Goal: Task Accomplishment & Management: Use online tool/utility

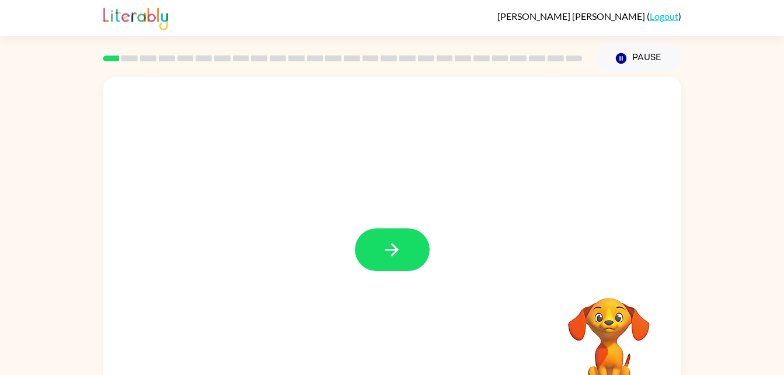
click at [408, 272] on div at bounding box center [392, 244] width 578 height 334
click at [409, 263] on button "button" at bounding box center [392, 249] width 75 height 43
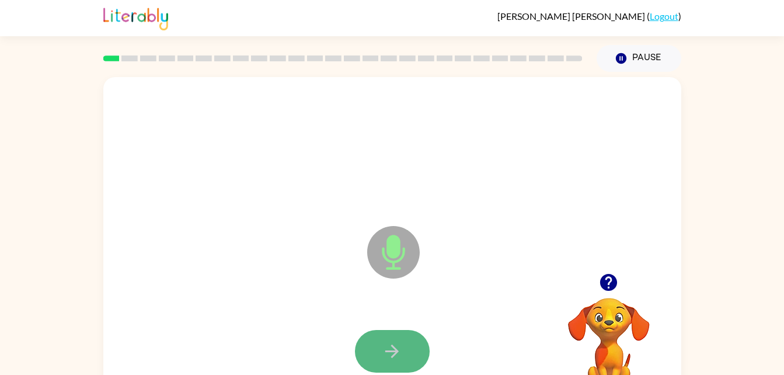
click at [400, 338] on button "button" at bounding box center [392, 351] width 75 height 43
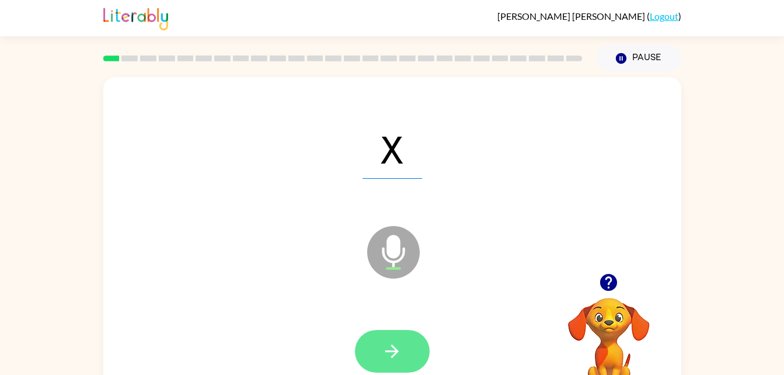
click at [393, 350] on icon "button" at bounding box center [392, 351] width 20 height 20
click at [401, 355] on icon "button" at bounding box center [392, 351] width 20 height 20
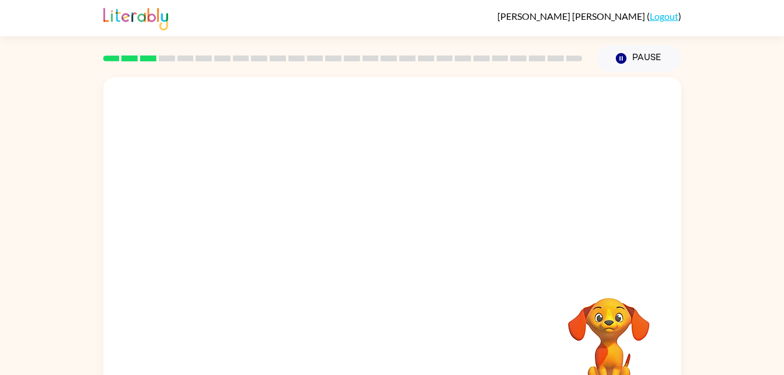
click at [613, 321] on video "Your browser must support playing .mp4 files to use Literably. Please try using…" at bounding box center [609, 338] width 117 height 117
click at [633, 317] on video "Your browser must support playing .mp4 files to use Literably. Please try using…" at bounding box center [609, 338] width 117 height 117
click at [626, 326] on video "Your browser must support playing .mp4 files to use Literably. Please try using…" at bounding box center [609, 338] width 117 height 117
click at [617, 53] on icon "Pause" at bounding box center [621, 58] width 13 height 13
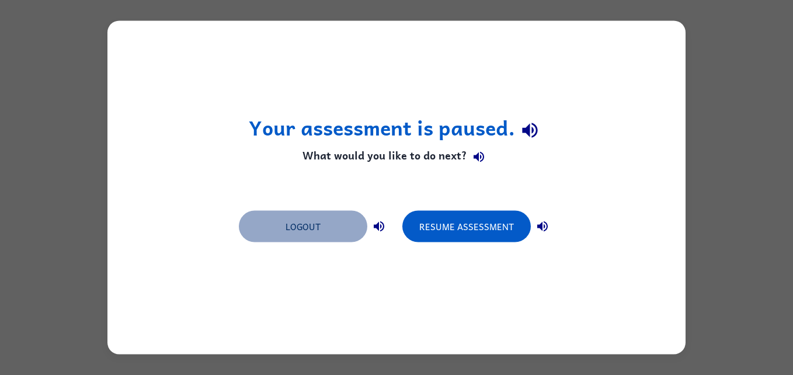
click at [325, 214] on button "Logout" at bounding box center [303, 227] width 128 height 32
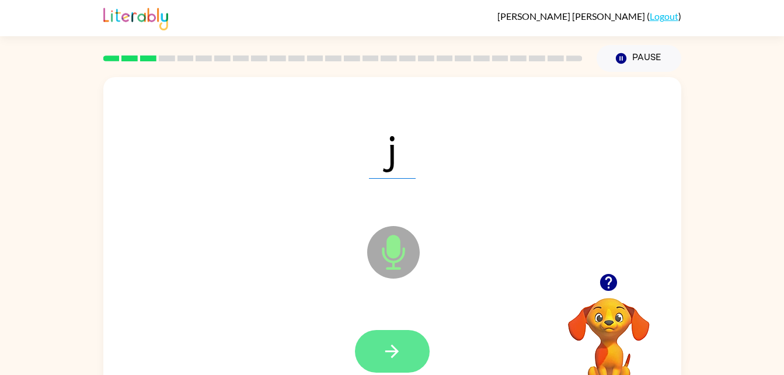
click at [409, 343] on button "button" at bounding box center [392, 351] width 75 height 43
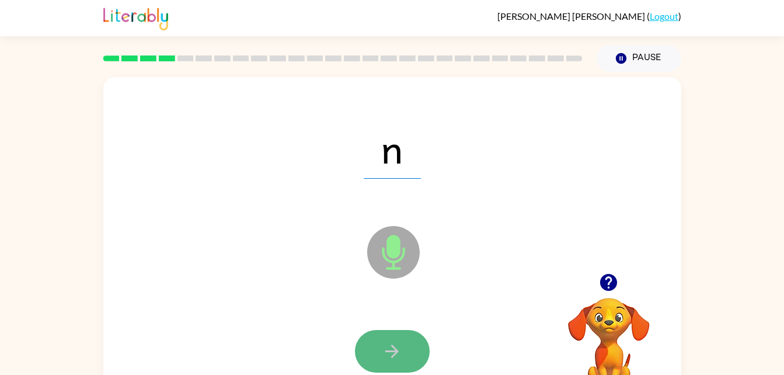
click at [400, 356] on icon "button" at bounding box center [392, 351] width 20 height 20
click at [400, 356] on div at bounding box center [392, 351] width 75 height 43
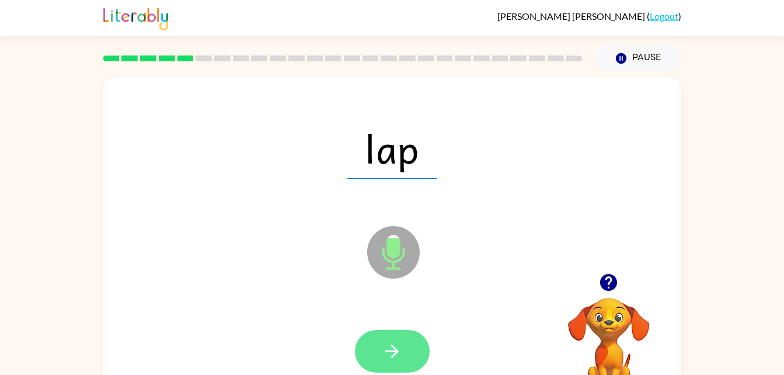
click at [393, 350] on icon "button" at bounding box center [392, 351] width 20 height 20
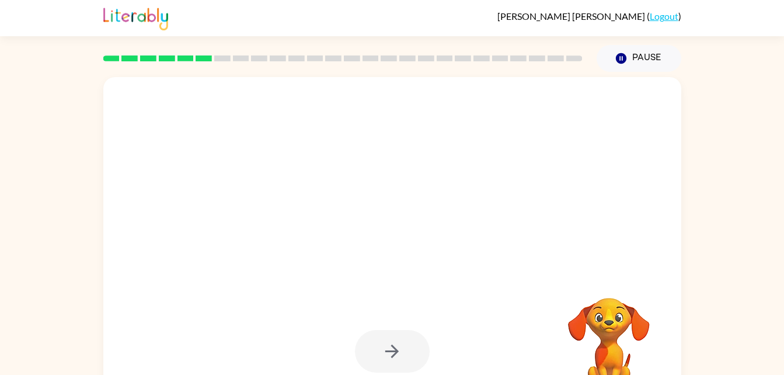
click at [404, 366] on div at bounding box center [392, 351] width 75 height 43
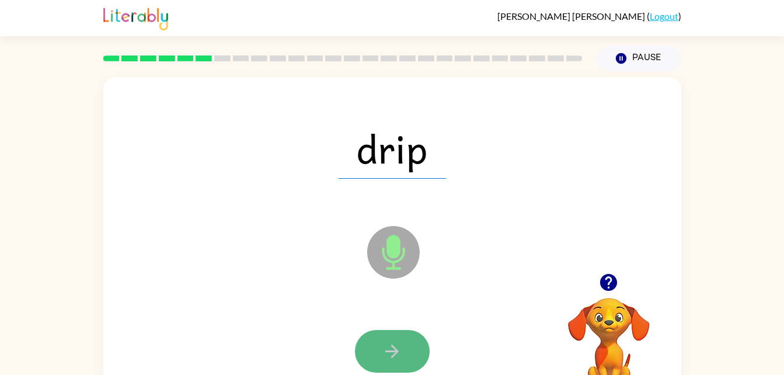
click at [404, 346] on button "button" at bounding box center [392, 351] width 75 height 43
click at [381, 347] on button "button" at bounding box center [392, 351] width 75 height 43
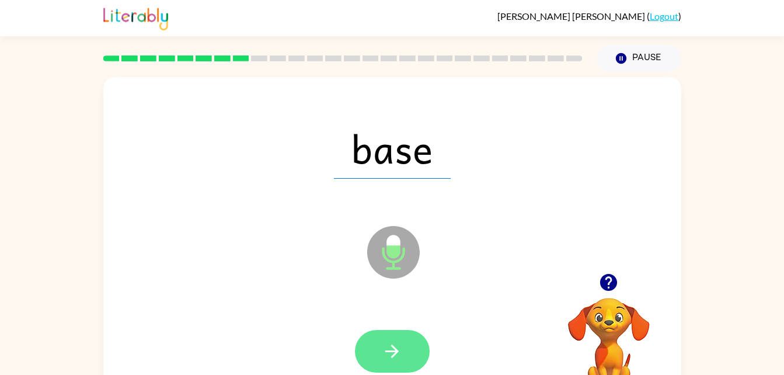
click at [391, 342] on icon "button" at bounding box center [392, 351] width 20 height 20
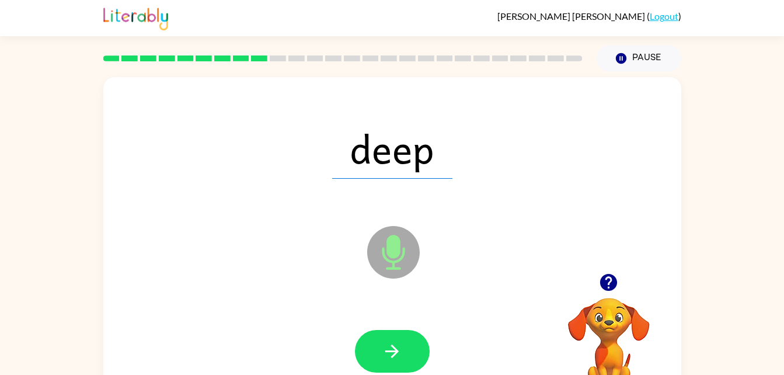
click at [387, 348] on icon "button" at bounding box center [392, 351] width 20 height 20
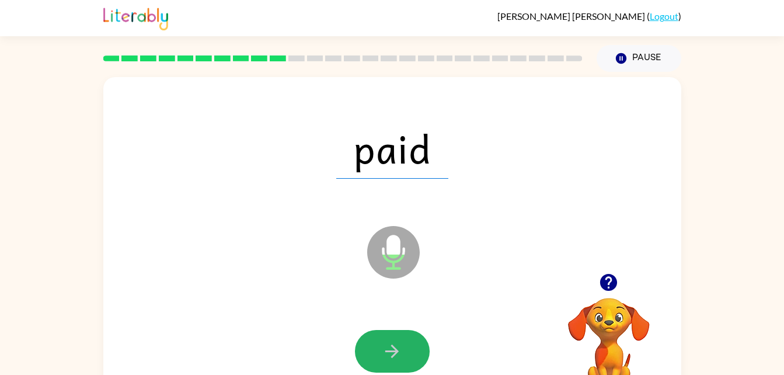
click at [387, 348] on icon "button" at bounding box center [392, 351] width 20 height 20
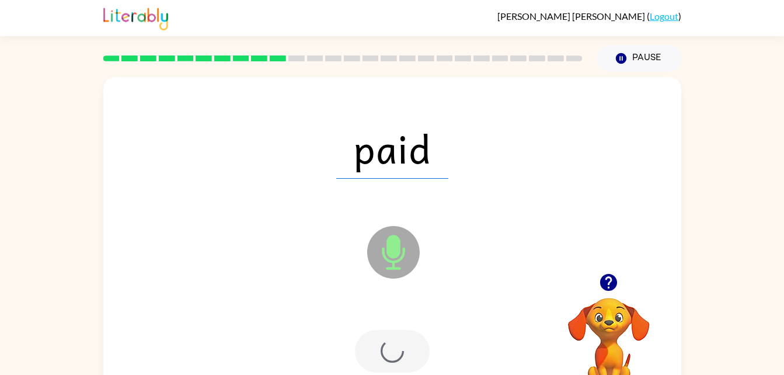
click at [387, 348] on div at bounding box center [392, 351] width 75 height 43
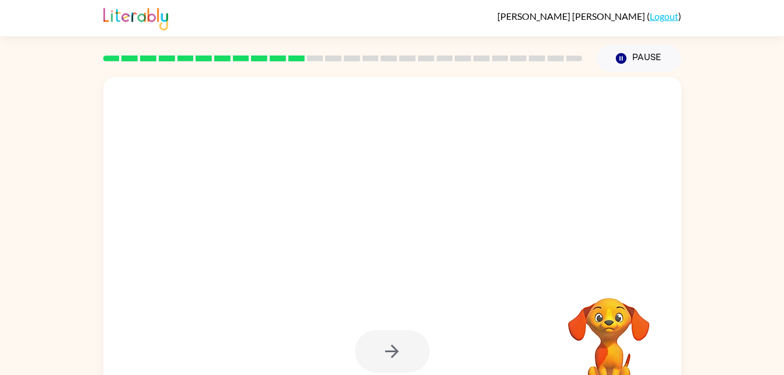
click at [417, 270] on div at bounding box center [392, 244] width 578 height 334
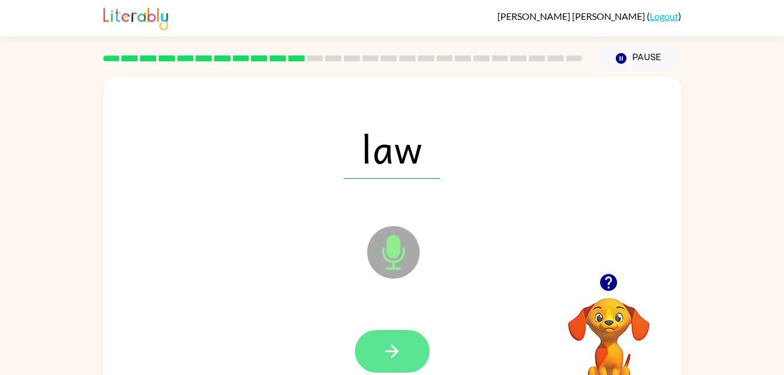
click at [391, 350] on icon "button" at bounding box center [391, 351] width 13 height 13
click at [405, 340] on button "button" at bounding box center [392, 351] width 75 height 43
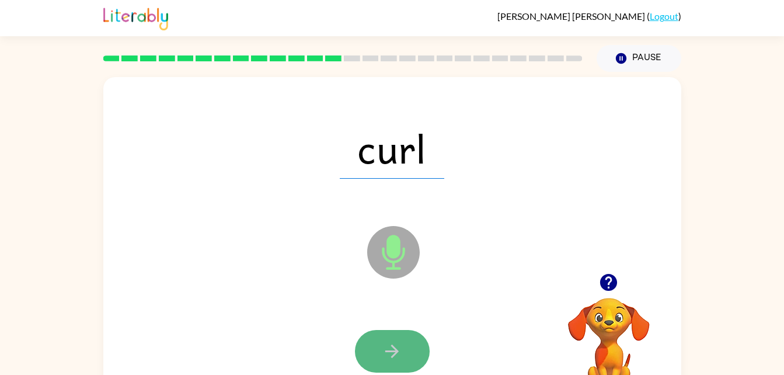
click at [414, 344] on button "button" at bounding box center [392, 351] width 75 height 43
click at [398, 354] on icon "button" at bounding box center [392, 351] width 20 height 20
click at [394, 348] on icon "button" at bounding box center [391, 351] width 13 height 13
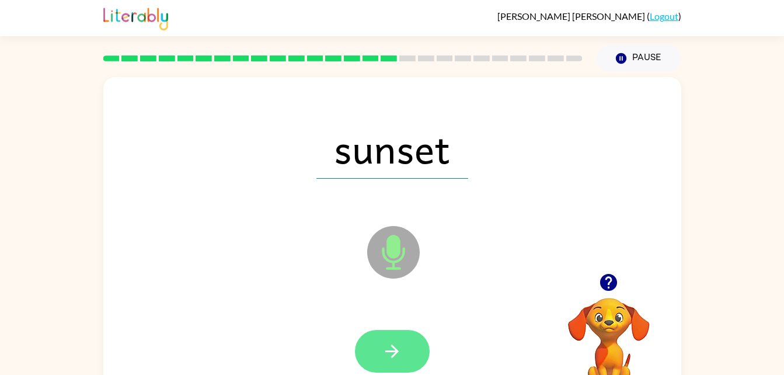
click at [407, 335] on button "button" at bounding box center [392, 351] width 75 height 43
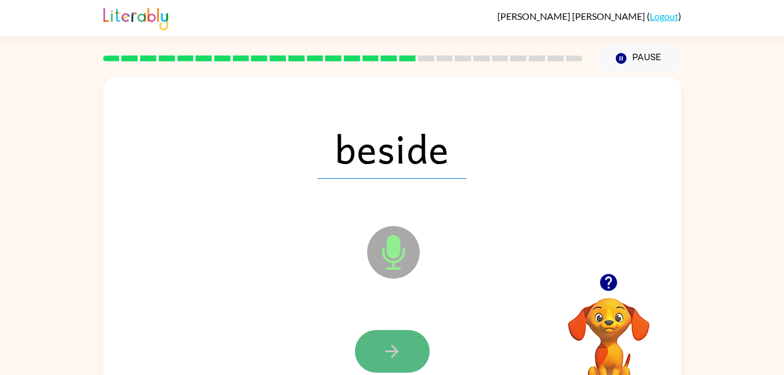
click at [391, 349] on icon "button" at bounding box center [392, 351] width 20 height 20
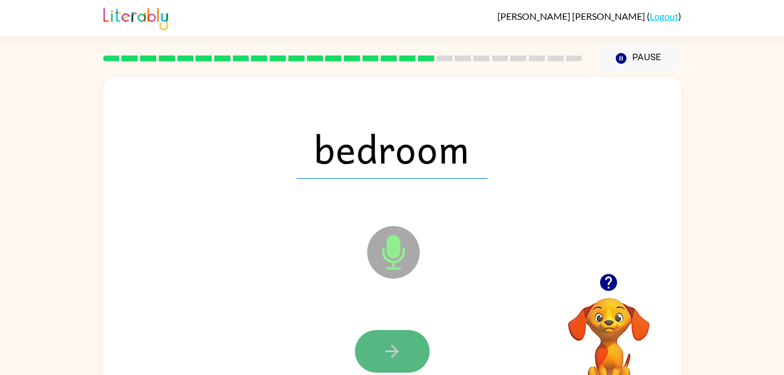
click at [387, 345] on icon "button" at bounding box center [392, 351] width 20 height 20
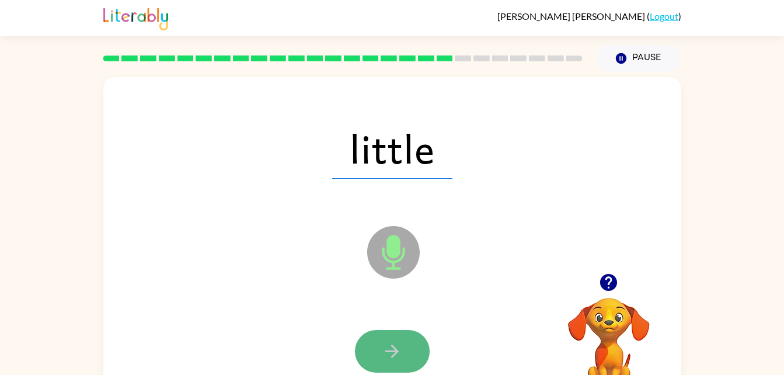
click at [404, 348] on button "button" at bounding box center [392, 351] width 75 height 43
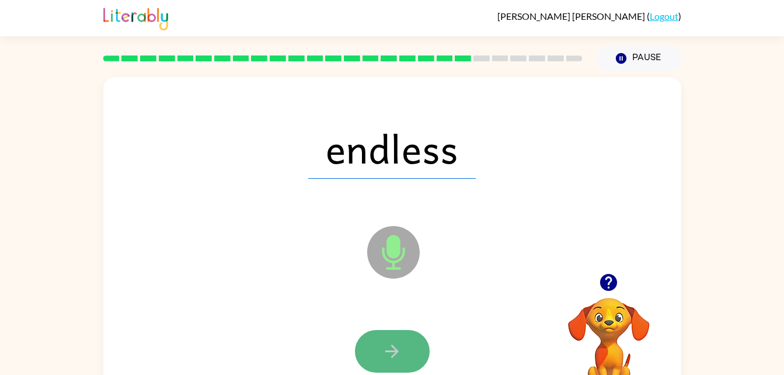
click at [387, 346] on icon "button" at bounding box center [392, 351] width 20 height 20
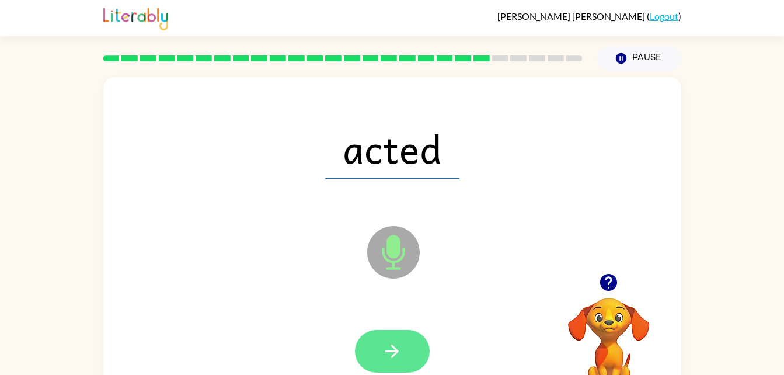
click at [389, 356] on icon "button" at bounding box center [392, 351] width 20 height 20
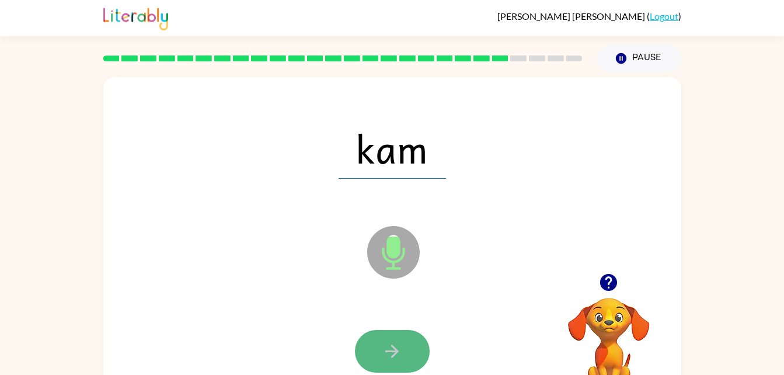
click at [411, 360] on button "button" at bounding box center [392, 351] width 75 height 43
click at [401, 353] on icon "button" at bounding box center [392, 351] width 20 height 20
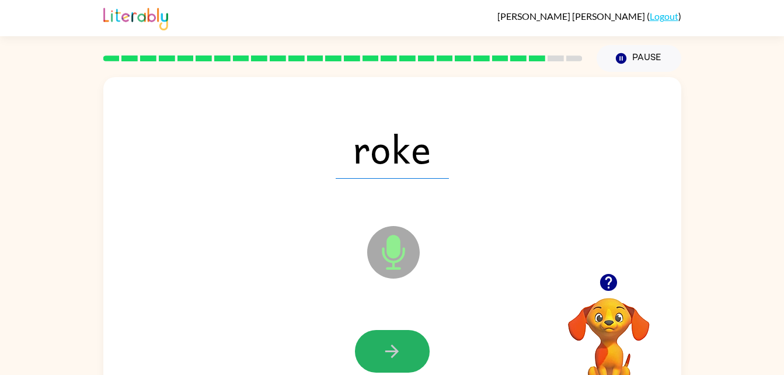
click at [401, 355] on icon "button" at bounding box center [392, 351] width 20 height 20
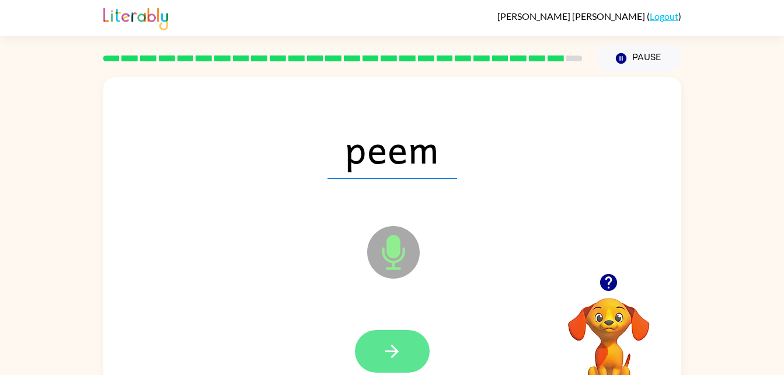
click at [395, 340] on button "button" at bounding box center [392, 351] width 75 height 43
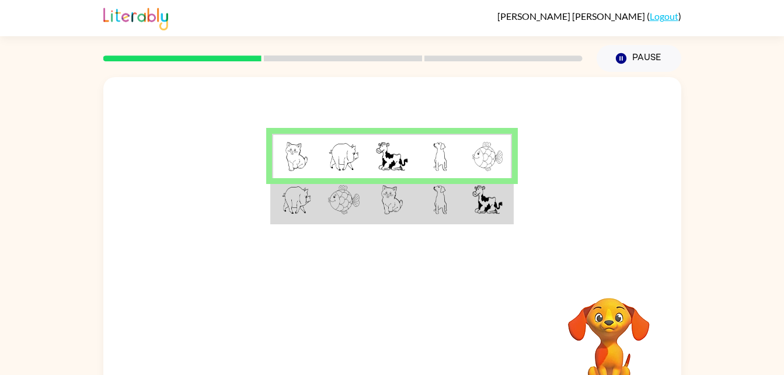
click at [439, 157] on img at bounding box center [440, 156] width 14 height 29
click at [426, 203] on td at bounding box center [440, 200] width 48 height 45
click at [430, 209] on td at bounding box center [440, 200] width 48 height 45
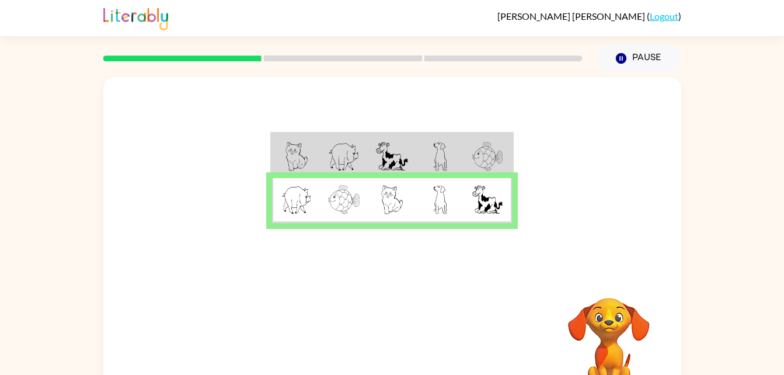
click at [443, 206] on img at bounding box center [440, 199] width 14 height 29
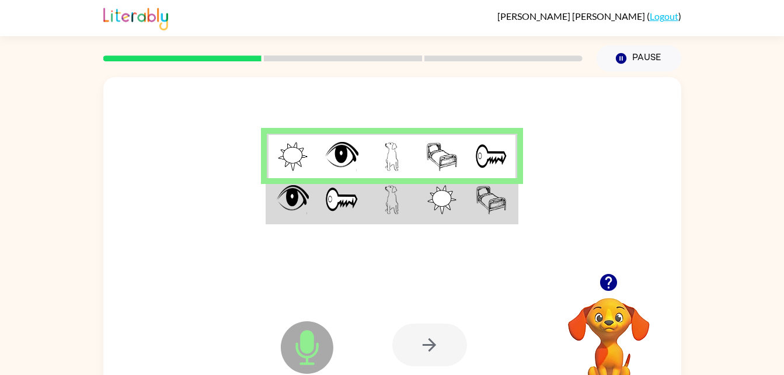
click at [439, 148] on img at bounding box center [441, 156] width 31 height 29
click at [398, 152] on img at bounding box center [392, 156] width 14 height 29
click at [393, 150] on img at bounding box center [392, 156] width 14 height 29
click at [427, 350] on div at bounding box center [430, 345] width 75 height 43
click at [444, 202] on img at bounding box center [443, 199] width 30 height 29
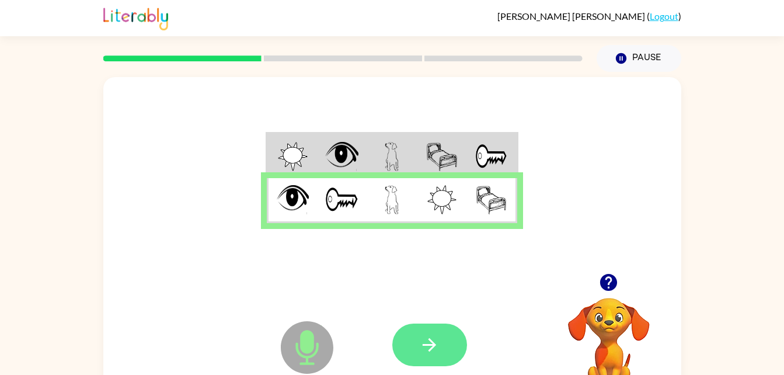
click at [416, 340] on button "button" at bounding box center [430, 345] width 75 height 43
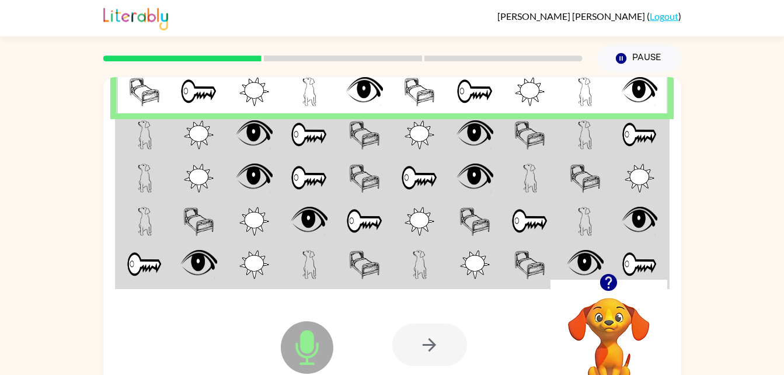
click at [300, 121] on img at bounding box center [309, 134] width 37 height 29
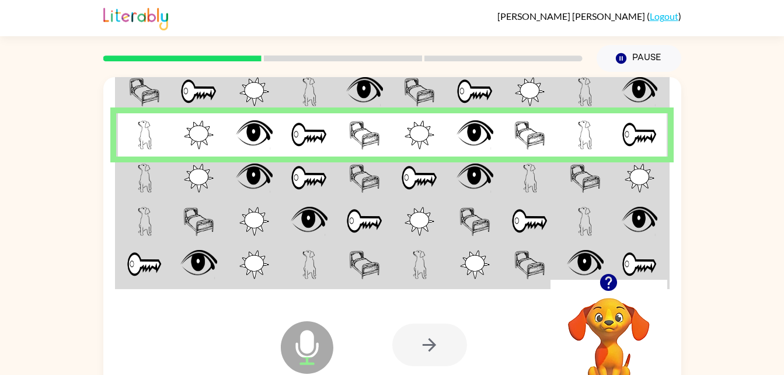
click at [440, 166] on td at bounding box center [420, 178] width 55 height 43
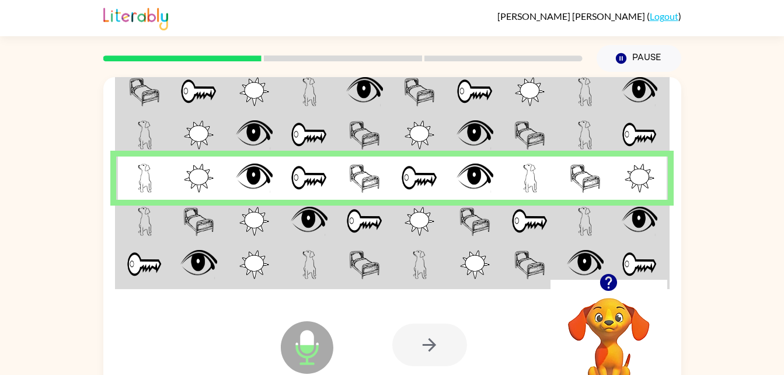
click at [205, 234] on img at bounding box center [198, 221] width 31 height 29
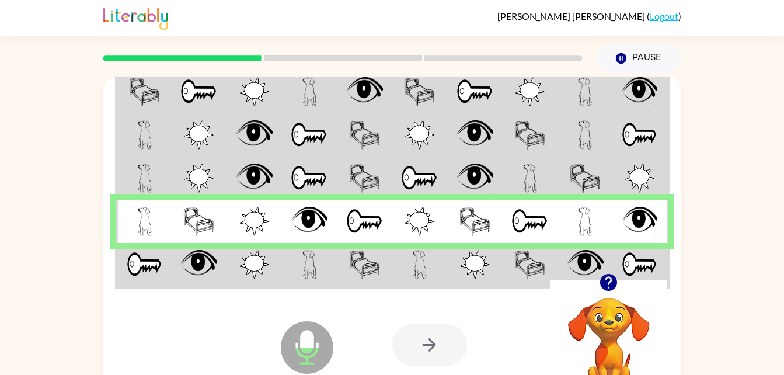
click at [271, 258] on td at bounding box center [254, 265] width 55 height 45
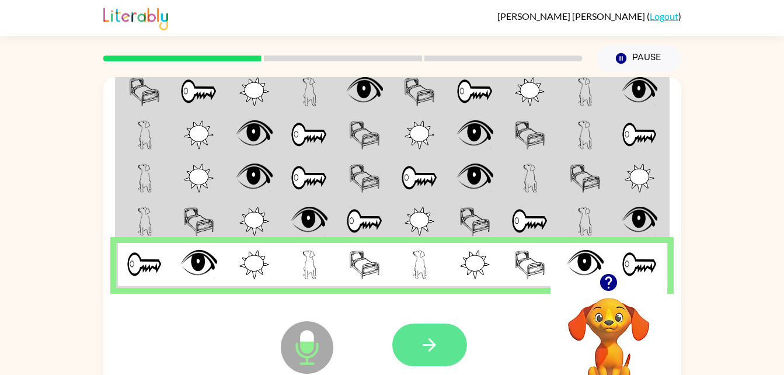
click at [434, 328] on button "button" at bounding box center [430, 345] width 75 height 43
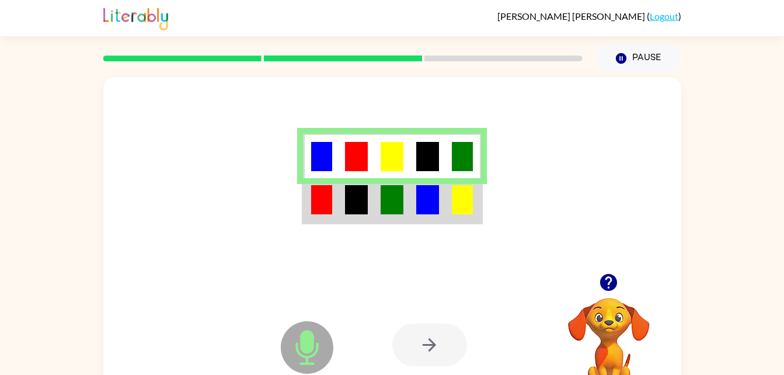
click at [435, 191] on img at bounding box center [427, 199] width 22 height 29
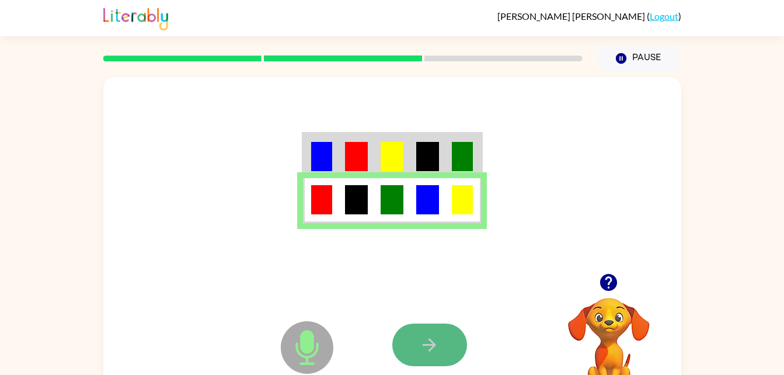
click at [412, 334] on button "button" at bounding box center [430, 345] width 75 height 43
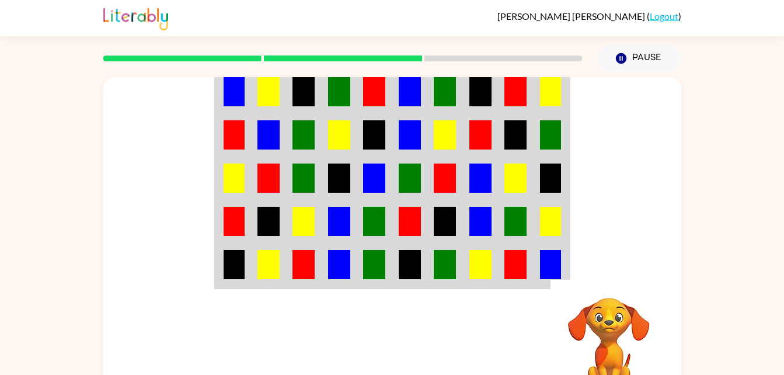
click at [284, 207] on td at bounding box center [269, 221] width 36 height 43
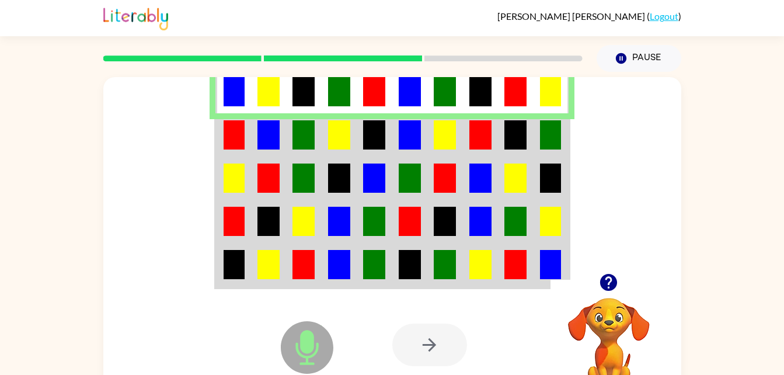
click at [252, 127] on td at bounding box center [269, 134] width 36 height 43
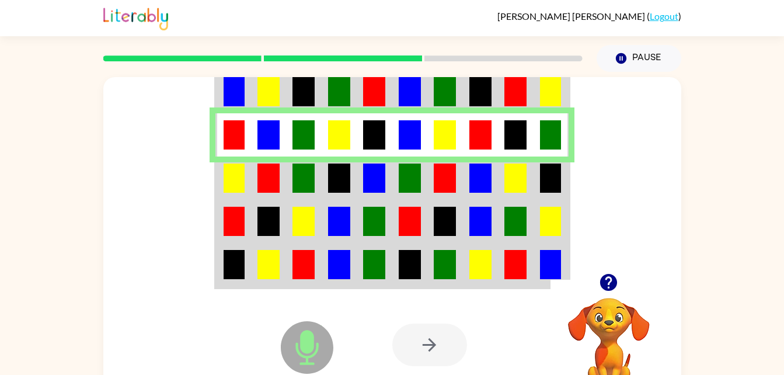
click at [234, 180] on img at bounding box center [234, 178] width 21 height 29
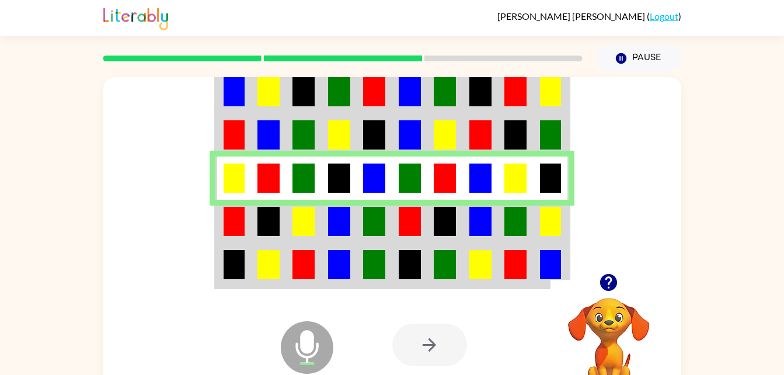
click at [230, 231] on img at bounding box center [234, 221] width 21 height 29
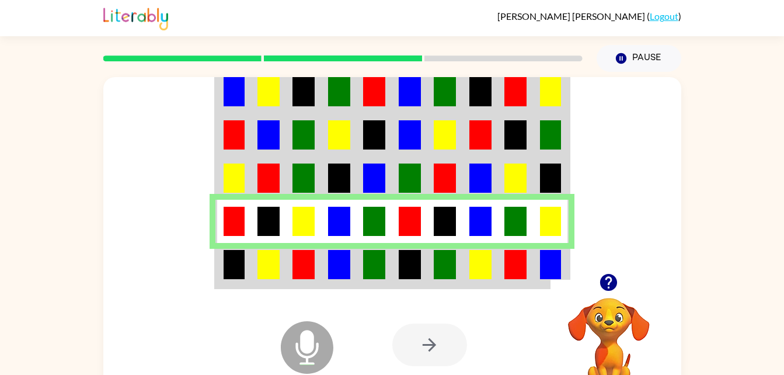
click at [258, 253] on img at bounding box center [269, 264] width 22 height 29
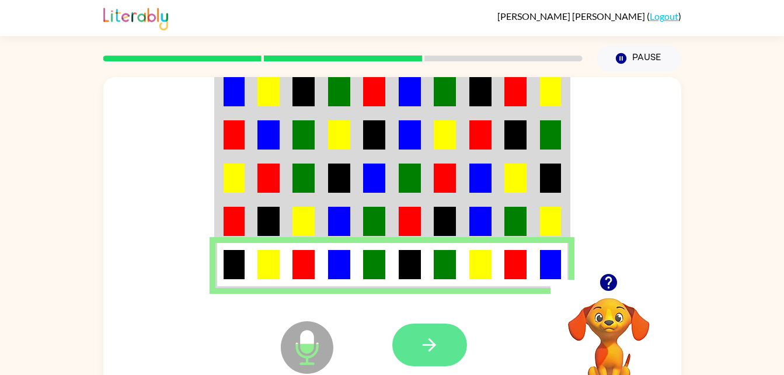
click at [430, 347] on icon "button" at bounding box center [429, 345] width 20 height 20
